Goal: Transaction & Acquisition: Download file/media

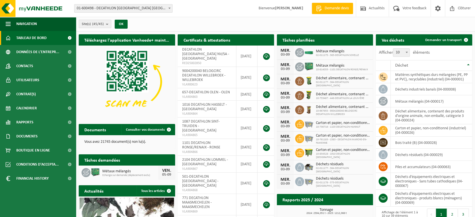
click at [31, 37] on span "Tableau de bord" at bounding box center [31, 38] width 30 height 14
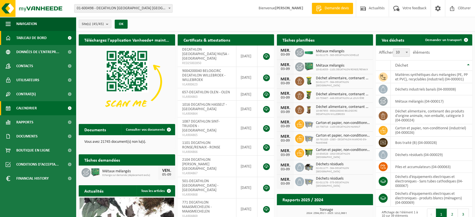
click at [22, 108] on span "Calendrier" at bounding box center [26, 108] width 21 height 14
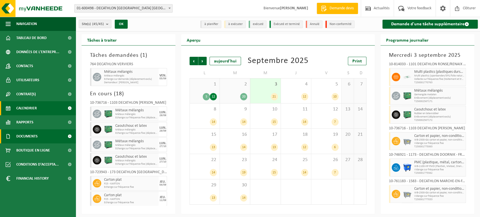
click at [23, 137] on span "Documents" at bounding box center [26, 136] width 21 height 14
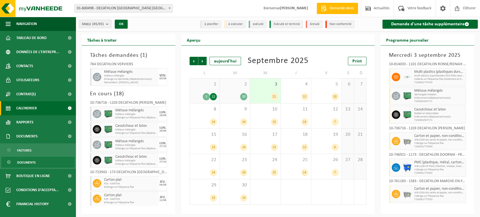
click at [22, 163] on span "Documents" at bounding box center [26, 162] width 19 height 11
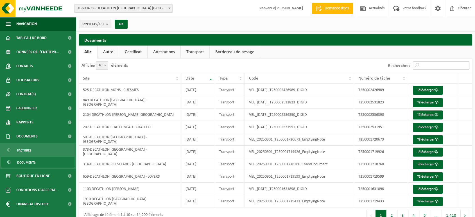
click at [429, 65] on input "Rechercher:" at bounding box center [441, 65] width 56 height 8
paste input "T250001620252"
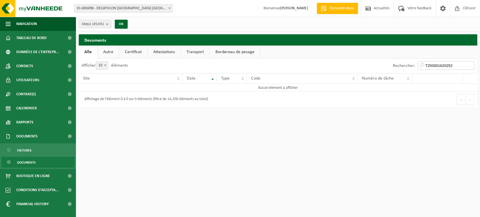
click at [427, 64] on input "T250001620252" at bounding box center [446, 65] width 56 height 8
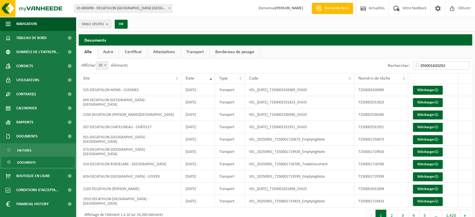
click at [449, 67] on input "250001620252" at bounding box center [441, 65] width 56 height 8
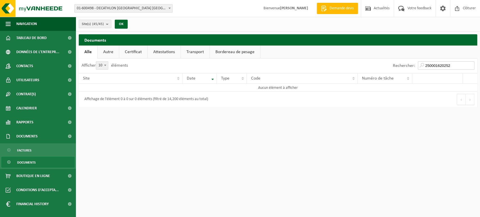
type input "250001620252"
click at [187, 50] on link "Transport" at bounding box center [195, 52] width 29 height 13
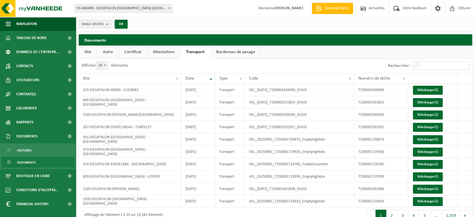
click at [423, 64] on input "Rechercher:" at bounding box center [441, 65] width 56 height 8
paste input "T250001620252"
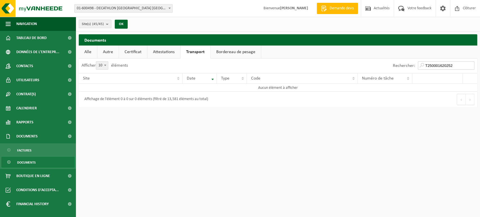
type input "T250001620252"
click at [228, 52] on link "Bordereau de pesage" at bounding box center [235, 52] width 50 height 13
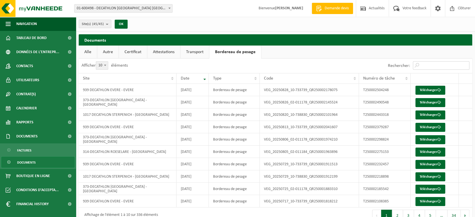
click at [424, 67] on input "Rechercher:" at bounding box center [441, 65] width 56 height 8
paste input "T250001620252"
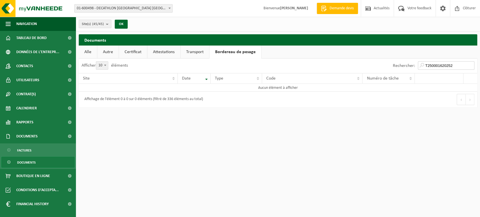
type input "T250001620252"
click at [87, 53] on link "Alle" at bounding box center [88, 52] width 18 height 13
click at [452, 66] on input "250001620252" at bounding box center [446, 65] width 56 height 8
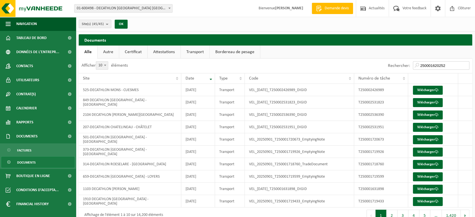
click at [419, 64] on input "250001620252" at bounding box center [441, 65] width 56 height 8
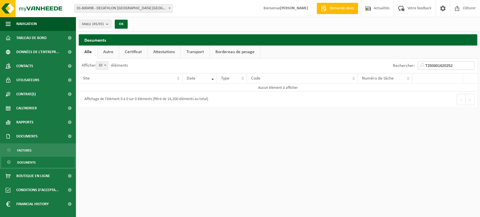
drag, startPoint x: 454, startPoint y: 63, endPoint x: 425, endPoint y: 64, distance: 29.3
click at [425, 64] on input "T250001620252" at bounding box center [446, 65] width 56 height 8
paste input "search"
type input "T250001620252"
click at [25, 161] on span "Documents" at bounding box center [26, 162] width 19 height 11
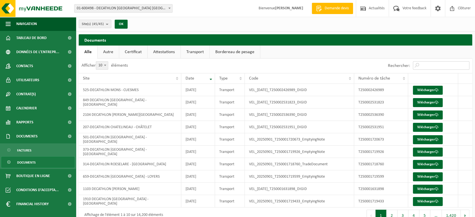
click at [432, 65] on input "Rechercher:" at bounding box center [441, 65] width 56 height 8
paste input "T250001620252"
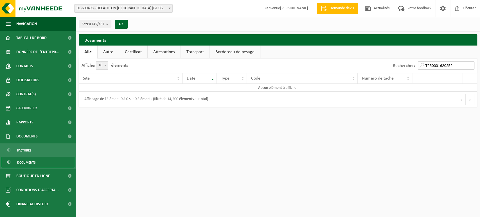
type input "T250001620252"
click at [108, 53] on link "Autre" at bounding box center [108, 52] width 21 height 13
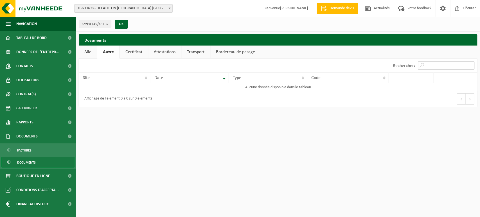
click at [431, 63] on input "Rechercher:" at bounding box center [446, 65] width 56 height 8
paste input "T250001620252"
type input "T250001620252"
click at [108, 24] on b "submit" at bounding box center [108, 24] width 5 height 8
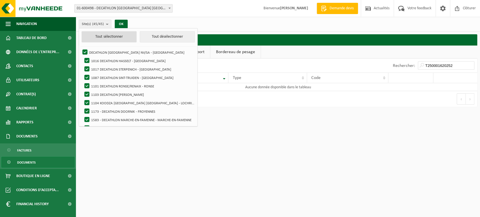
click at [107, 35] on button "Tout sélectionner" at bounding box center [108, 36] width 55 height 11
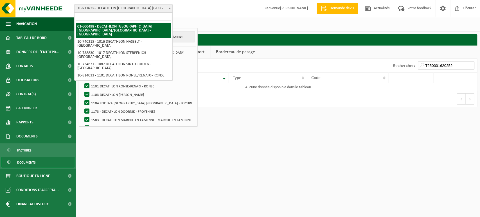
click at [169, 5] on span at bounding box center [170, 7] width 6 height 7
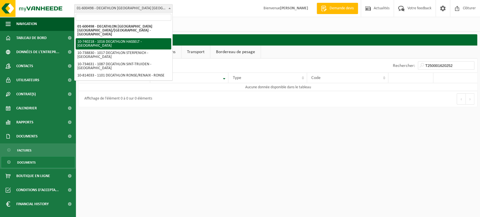
click at [187, 9] on div "Site: 01-600498 - DECATHLON [GEOGRAPHIC_DATA] [GEOGRAPHIC_DATA]/[GEOGRAPHIC_DAT…" at bounding box center [240, 8] width 480 height 17
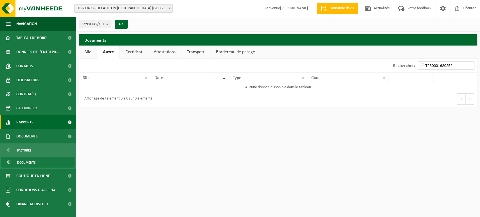
click at [27, 123] on span "Rapports" at bounding box center [24, 122] width 17 height 14
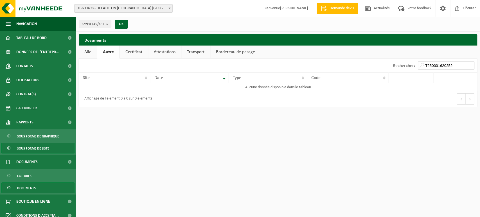
click at [26, 148] on span "Sous forme de liste" at bounding box center [33, 148] width 32 height 11
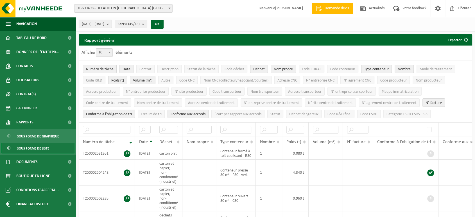
click at [112, 24] on b "submit" at bounding box center [108, 24] width 5 height 8
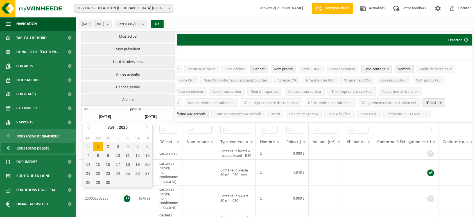
click at [108, 113] on input "2025-04-01" at bounding box center [105, 117] width 44 height 8
click at [87, 130] on icon at bounding box center [88, 127] width 9 height 9
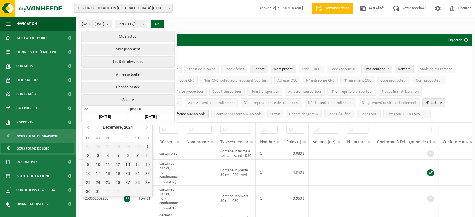
click at [87, 130] on icon at bounding box center [88, 127] width 9 height 9
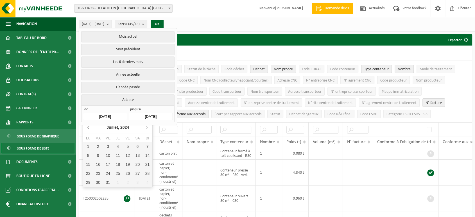
click at [87, 130] on icon at bounding box center [88, 127] width 9 height 9
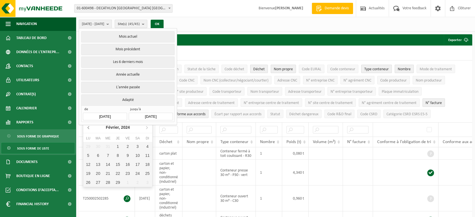
click at [87, 130] on icon at bounding box center [88, 127] width 9 height 9
click at [88, 130] on icon at bounding box center [88, 127] width 9 height 9
click at [87, 128] on icon at bounding box center [88, 127] width 9 height 9
click at [85, 129] on icon at bounding box center [88, 127] width 9 height 9
click at [88, 128] on icon at bounding box center [88, 127] width 1 height 3
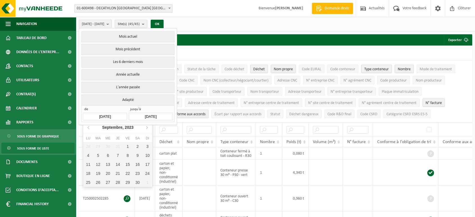
drag, startPoint x: 88, startPoint y: 128, endPoint x: 83, endPoint y: 132, distance: 5.8
click at [83, 132] on nav "Septembre, 2023" at bounding box center [117, 128] width 69 height 12
drag, startPoint x: 83, startPoint y: 132, endPoint x: 88, endPoint y: 128, distance: 5.8
click at [88, 128] on icon at bounding box center [88, 127] width 1 height 3
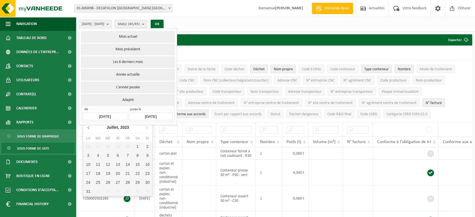
click at [88, 128] on icon at bounding box center [88, 127] width 1 height 3
click at [87, 128] on icon at bounding box center [88, 127] width 9 height 9
click at [88, 128] on icon at bounding box center [88, 127] width 1 height 3
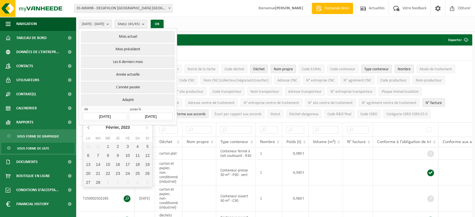
click at [88, 128] on icon at bounding box center [88, 127] width 1 height 3
click at [148, 144] on div "1" at bounding box center [147, 146] width 10 height 9
type input "[DATE]"
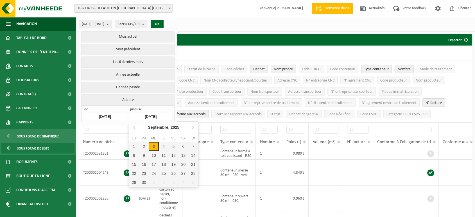
click at [163, 114] on input "2025-09-03" at bounding box center [151, 117] width 44 height 8
click at [134, 125] on icon at bounding box center [134, 127] width 9 height 9
click at [134, 128] on icon at bounding box center [134, 127] width 9 height 9
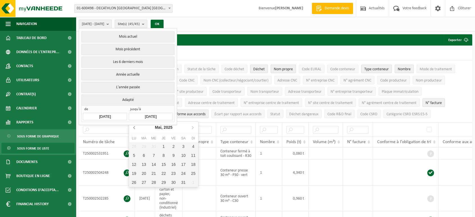
click at [134, 128] on icon at bounding box center [134, 127] width 9 height 9
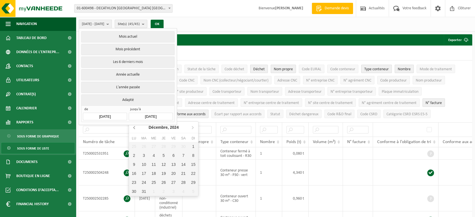
click at [134, 128] on icon at bounding box center [134, 127] width 9 height 9
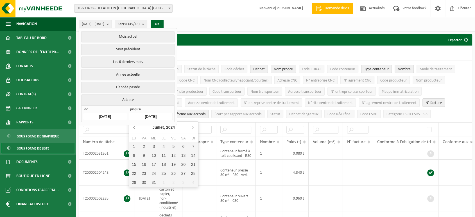
click at [134, 128] on icon at bounding box center [134, 127] width 9 height 9
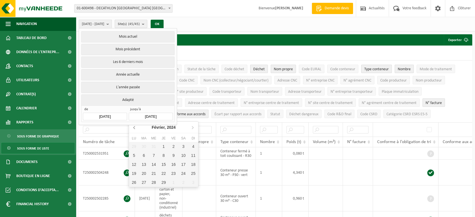
click at [134, 128] on icon at bounding box center [134, 127] width 9 height 9
click at [191, 183] on div "31" at bounding box center [193, 182] width 10 height 9
type input "[DATE]"
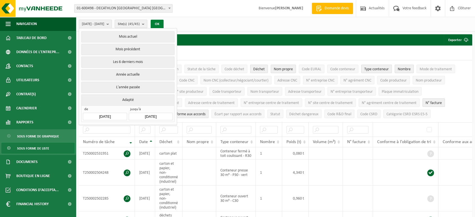
click at [164, 22] on button "OK" at bounding box center [157, 24] width 13 height 9
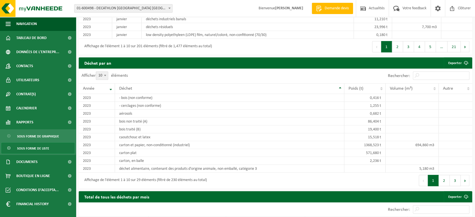
scroll to position [548, 0]
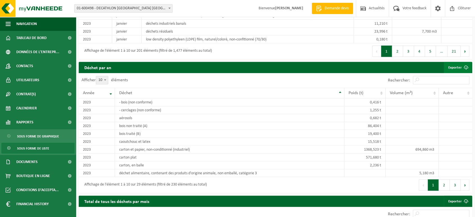
click at [457, 70] on link "Exporter" at bounding box center [458, 67] width 28 height 11
click at [43, 148] on span "Sous forme de liste" at bounding box center [33, 148] width 32 height 11
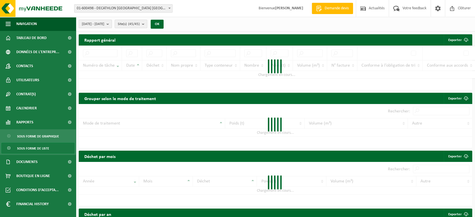
click at [112, 22] on b "submit" at bounding box center [108, 24] width 5 height 8
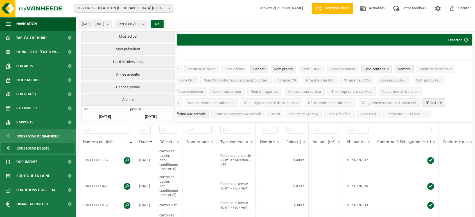
click at [112, 113] on input "[DATE]" at bounding box center [105, 117] width 44 height 8
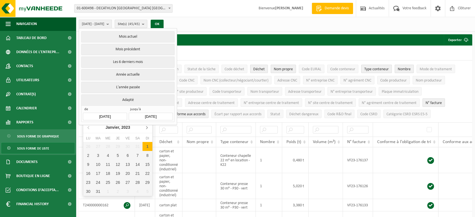
click at [148, 126] on icon at bounding box center [146, 127] width 9 height 9
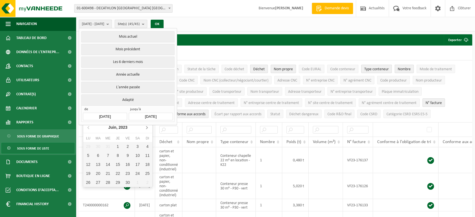
click at [148, 126] on icon at bounding box center [146, 127] width 9 height 9
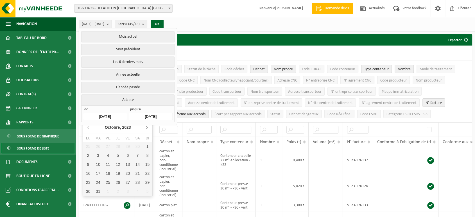
click at [148, 126] on icon at bounding box center [146, 127] width 9 height 9
click at [148, 126] on nav "Décembre, 2023" at bounding box center [117, 128] width 69 height 12
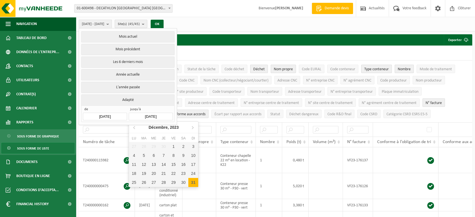
click at [155, 117] on input "[DATE]" at bounding box center [151, 117] width 44 height 8
click at [192, 128] on icon at bounding box center [192, 127] width 9 height 9
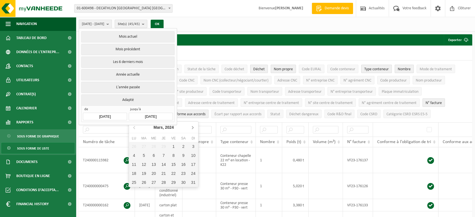
click at [192, 128] on icon at bounding box center [192, 127] width 9 height 9
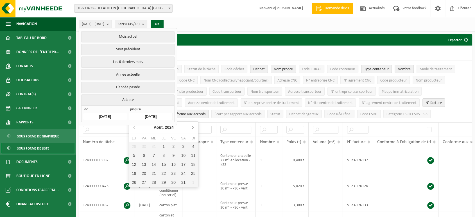
click at [192, 128] on icon at bounding box center [192, 127] width 9 height 9
click at [192, 127] on icon at bounding box center [192, 127] width 9 height 9
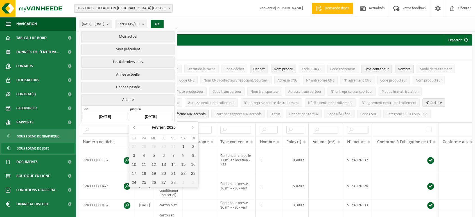
click at [135, 127] on icon at bounding box center [134, 127] width 9 height 9
click at [135, 126] on icon at bounding box center [134, 127] width 9 height 9
click at [144, 190] on div "31" at bounding box center [144, 191] width 10 height 9
type input "2024-12-31"
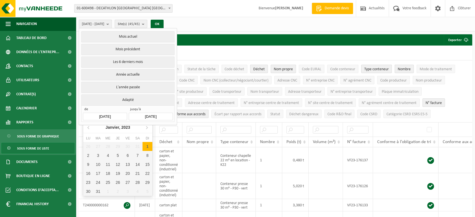
click at [101, 113] on input "[DATE]" at bounding box center [105, 117] width 44 height 8
click at [146, 128] on icon at bounding box center [146, 127] width 1 height 3
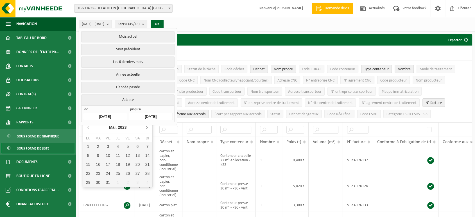
click at [146, 128] on icon at bounding box center [146, 127] width 1 height 3
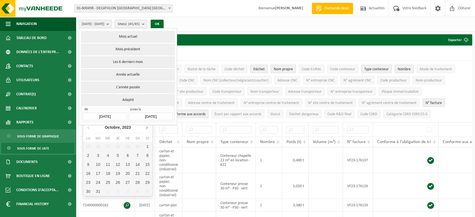
click at [146, 128] on icon at bounding box center [146, 127] width 1 height 3
click at [90, 127] on icon at bounding box center [88, 127] width 9 height 9
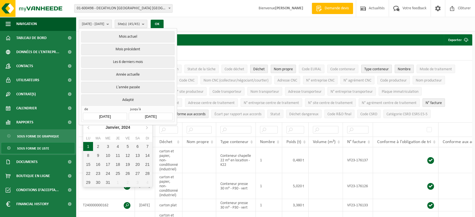
click at [83, 142] on div "1" at bounding box center [88, 146] width 10 height 9
type input "2024-01-01"
type input "2024-12-31"
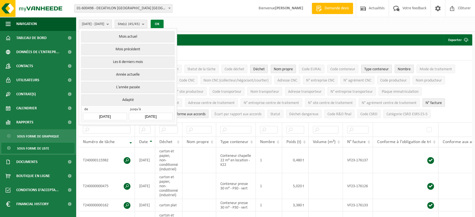
click at [164, 24] on button "OK" at bounding box center [157, 24] width 13 height 9
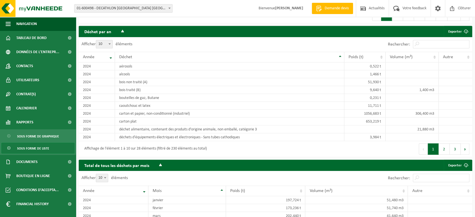
scroll to position [600, 0]
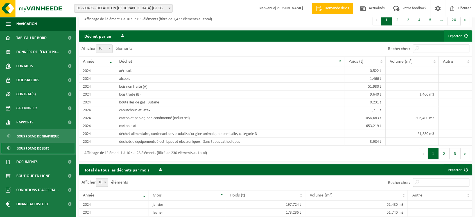
click at [456, 42] on link "Exporter" at bounding box center [458, 35] width 28 height 11
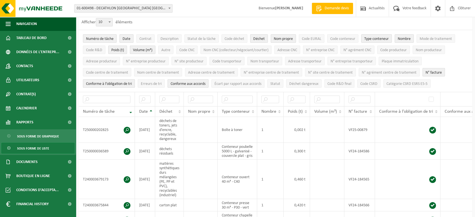
scroll to position [0, 0]
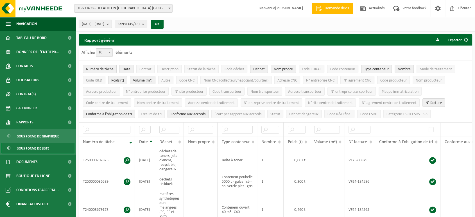
click at [104, 24] on span "2024-01-01 - 2024-12-31" at bounding box center [93, 24] width 22 height 8
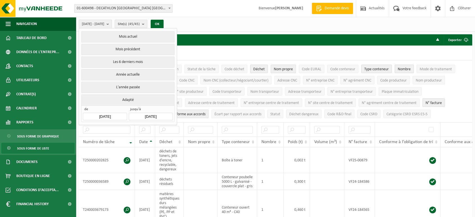
click at [102, 115] on input "2024-01-01" at bounding box center [105, 117] width 44 height 8
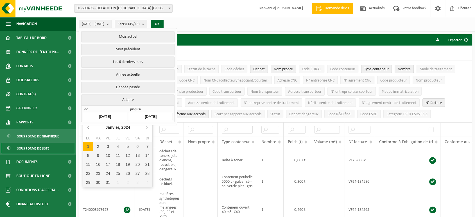
click at [87, 127] on icon at bounding box center [88, 127] width 9 height 9
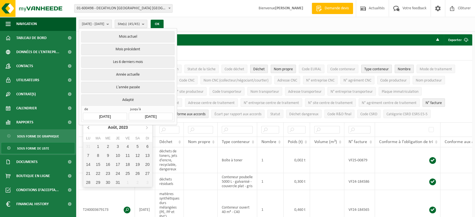
click at [87, 127] on icon at bounding box center [88, 127] width 9 height 9
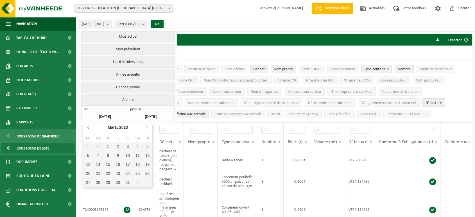
click at [87, 127] on icon at bounding box center [88, 127] width 9 height 9
click at [147, 127] on icon at bounding box center [146, 127] width 9 height 9
click at [148, 147] on div "1" at bounding box center [147, 146] width 10 height 9
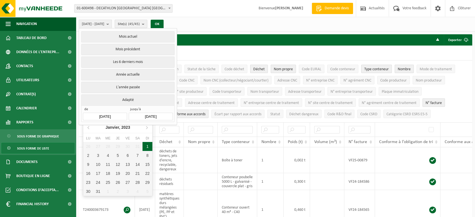
type input "[DATE]"
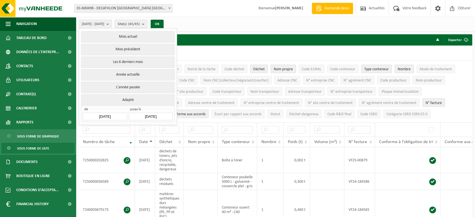
click at [157, 114] on input "2024-12-31" at bounding box center [151, 117] width 44 height 8
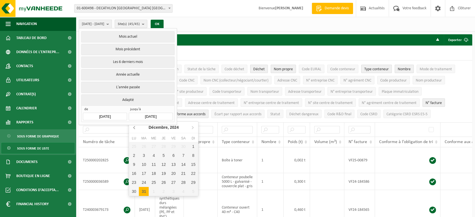
click at [133, 123] on icon at bounding box center [134, 127] width 9 height 9
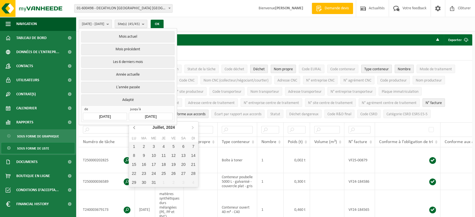
click at [133, 123] on icon at bounding box center [134, 127] width 9 height 9
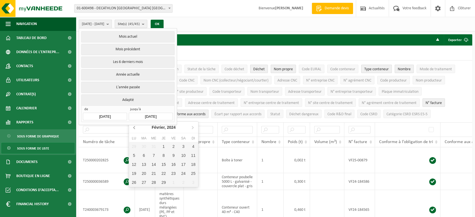
click at [133, 123] on icon at bounding box center [134, 127] width 9 height 9
click at [191, 181] on div "31" at bounding box center [193, 182] width 10 height 9
type input "[DATE]"
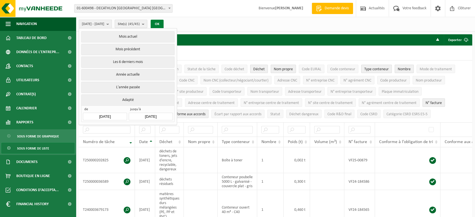
click at [164, 20] on button "OK" at bounding box center [157, 24] width 13 height 9
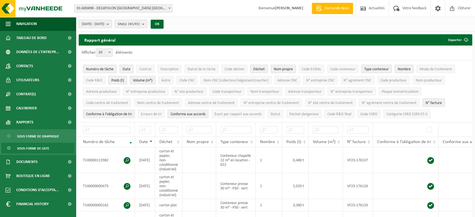
click at [112, 22] on b "submit" at bounding box center [108, 24] width 5 height 8
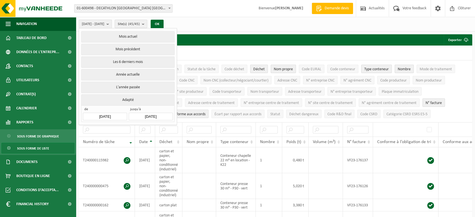
click at [236, 6] on div "Site: 01-600498 - DECATHLON BELGIUM NV/SA - EVERE 10-740218 - 1016 DECATHLON HA…" at bounding box center [237, 8] width 475 height 17
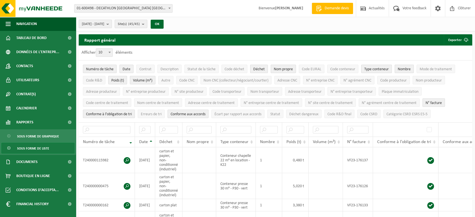
click at [40, 145] on span "Sous forme de liste" at bounding box center [33, 148] width 32 height 11
click at [40, 150] on span "Sous forme de liste" at bounding box center [33, 148] width 32 height 11
click at [43, 135] on span "Sous forme de graphique" at bounding box center [38, 136] width 42 height 11
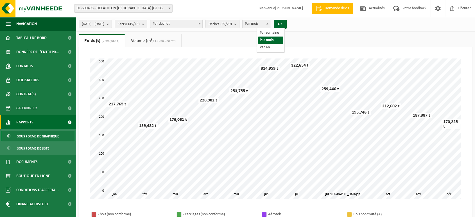
click at [270, 26] on span at bounding box center [267, 23] width 6 height 7
click at [268, 24] on b at bounding box center [267, 23] width 2 height 1
click at [287, 24] on button "OK" at bounding box center [280, 24] width 13 height 9
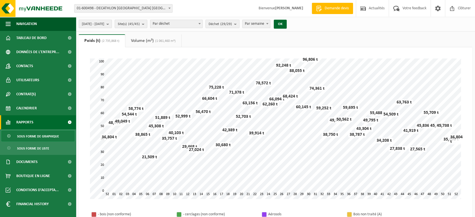
click at [270, 26] on span at bounding box center [267, 23] width 6 height 7
select select "2"
click at [287, 24] on button "OK" at bounding box center [280, 24] width 13 height 9
